Goal: Task Accomplishment & Management: Use online tool/utility

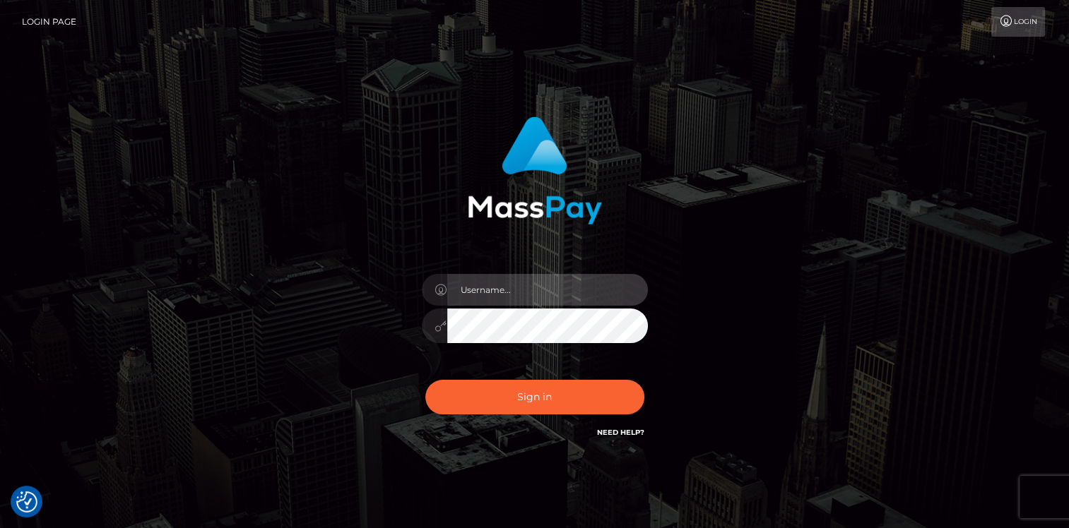
click at [523, 292] on input "text" at bounding box center [547, 290] width 201 height 32
click at [567, 244] on div "Sign in" at bounding box center [534, 278] width 371 height 345
click at [574, 288] on input "text" at bounding box center [547, 290] width 201 height 32
click at [446, 288] on icon at bounding box center [441, 290] width 12 height 11
click at [597, 430] on link "Need Help?" at bounding box center [620, 432] width 47 height 9
